Goal: Information Seeking & Learning: Learn about a topic

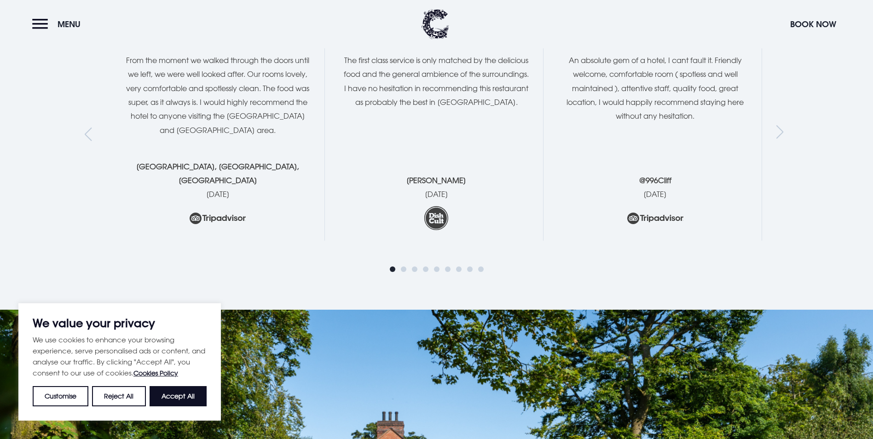
click at [190, 404] on button "Accept All" at bounding box center [178, 396] width 57 height 20
checkbox input "true"
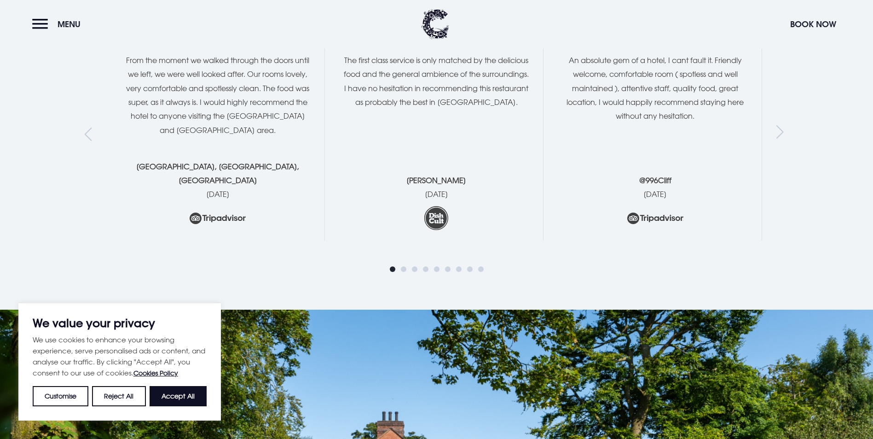
checkbox input "true"
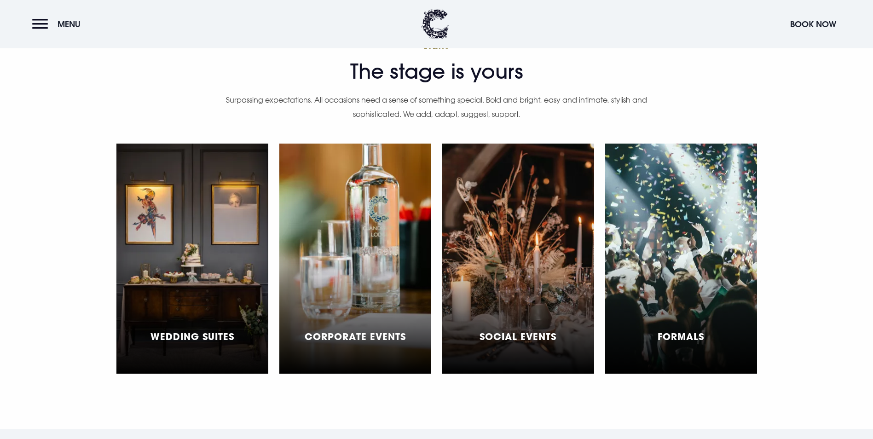
scroll to position [2763, 0]
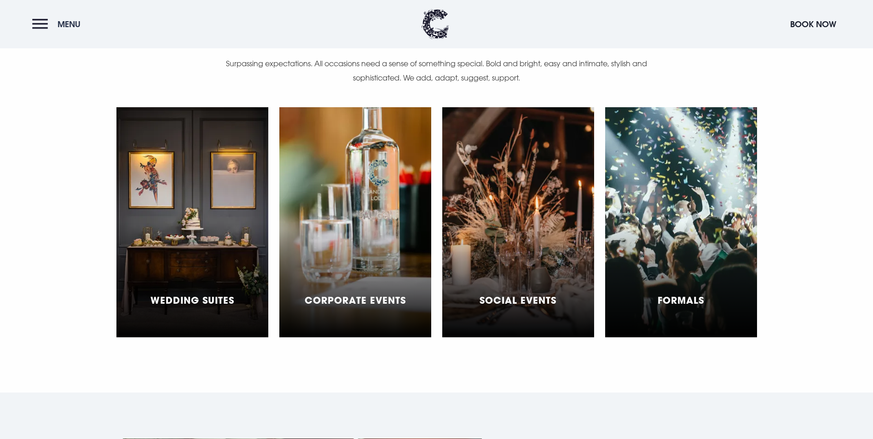
click at [42, 26] on button "Menu" at bounding box center [58, 24] width 53 height 20
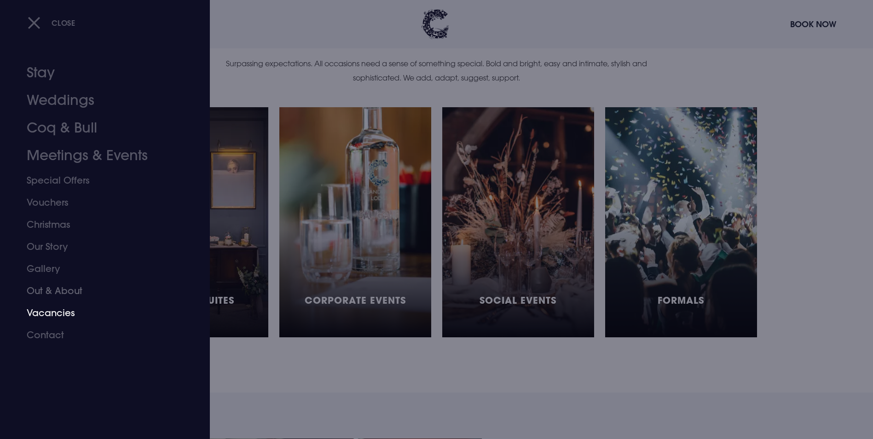
click at [69, 311] on link "Vacancies" at bounding box center [100, 313] width 146 height 22
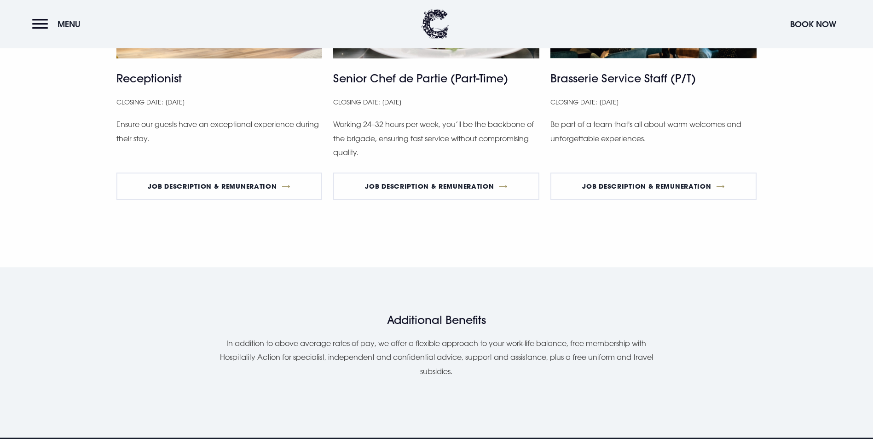
scroll to position [691, 0]
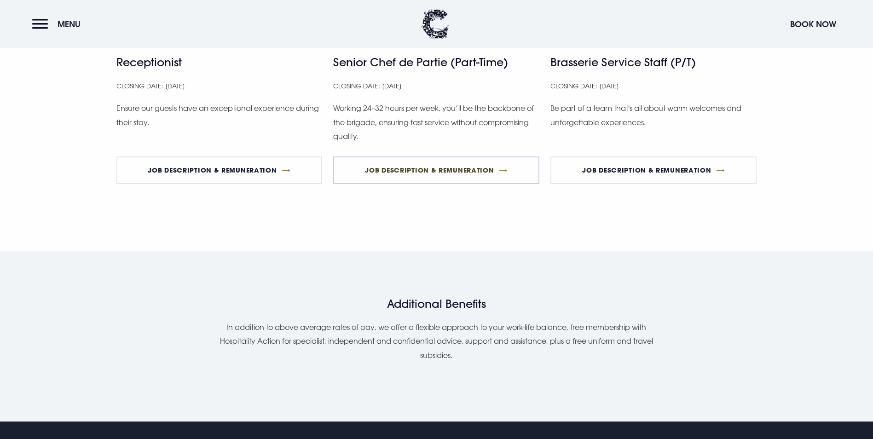
click at [434, 184] on link "Job Description & Remuneration" at bounding box center [436, 171] width 206 height 28
